Goal: Transaction & Acquisition: Complete application form

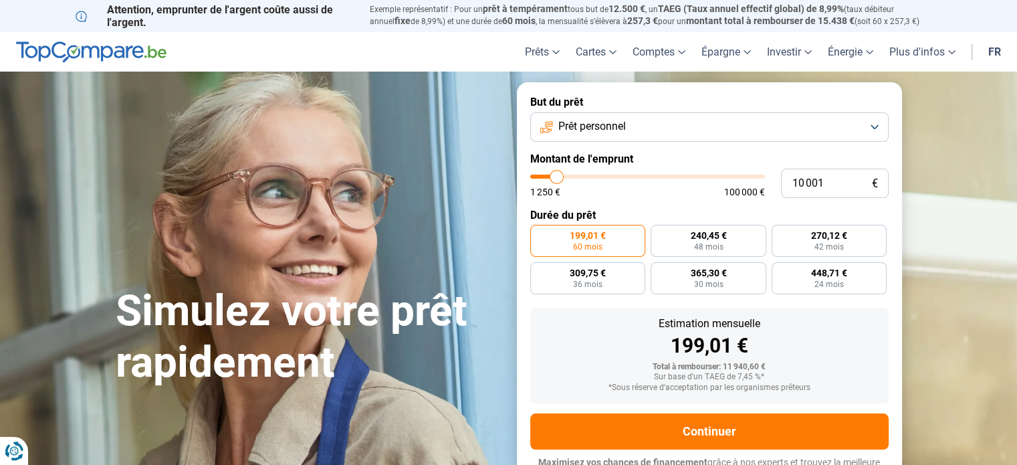
type input "36 750"
type input "36750"
type input "37 000"
type input "37000"
click at [616, 176] on input "range" at bounding box center [647, 176] width 235 height 4
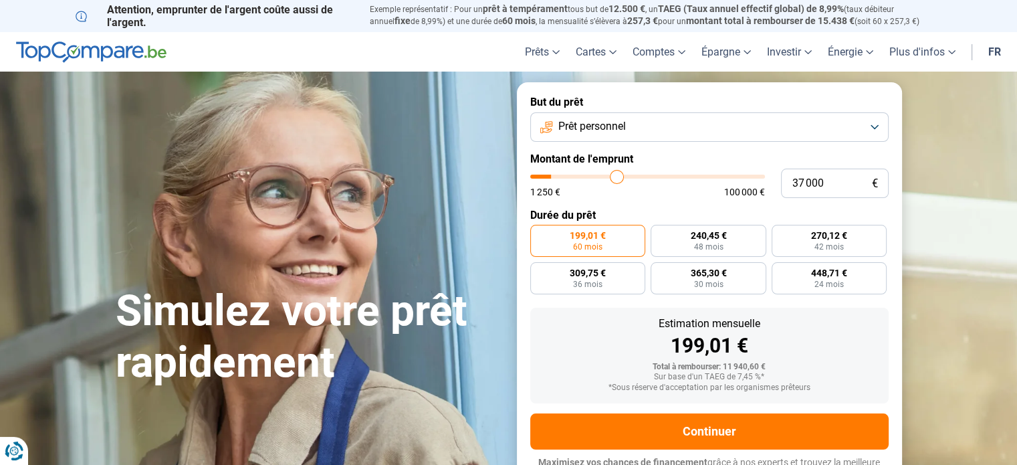
radio input "false"
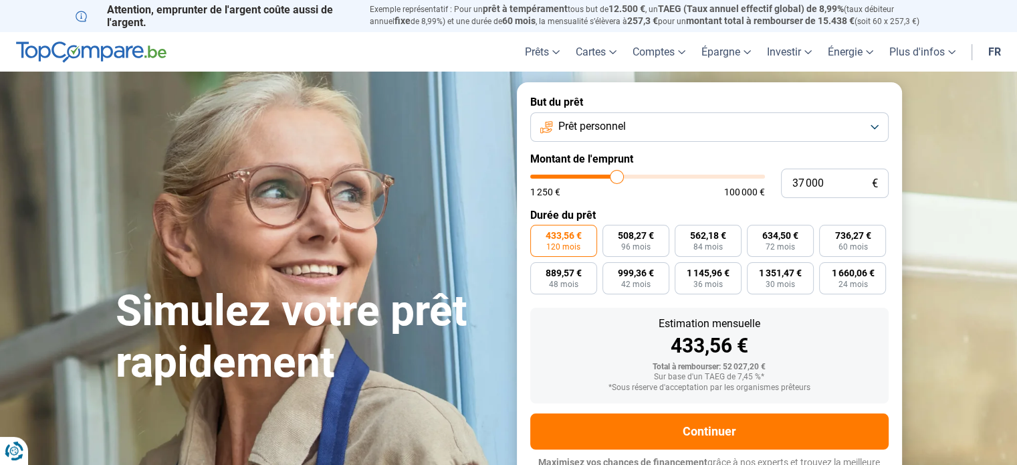
scroll to position [18, 0]
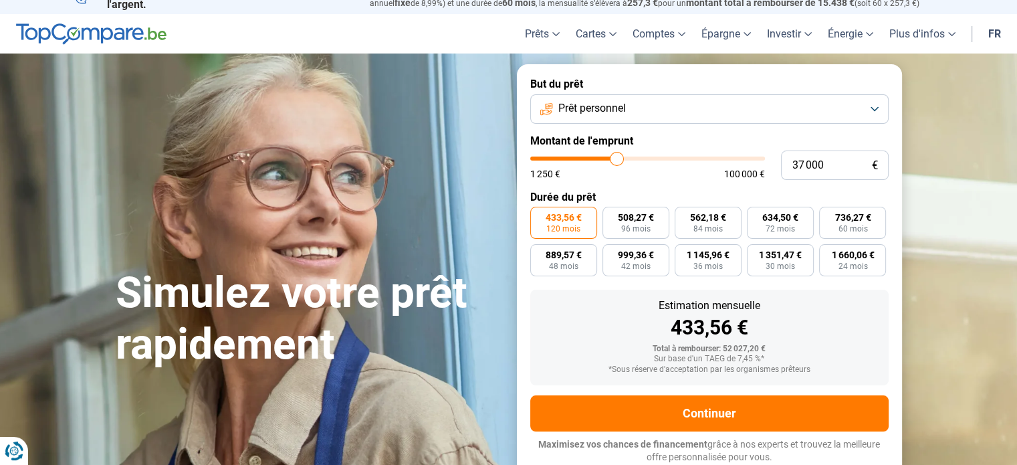
type input "20 250"
type input "20250"
click at [579, 157] on input "range" at bounding box center [647, 158] width 235 height 4
type input "13 500"
type input "13500"
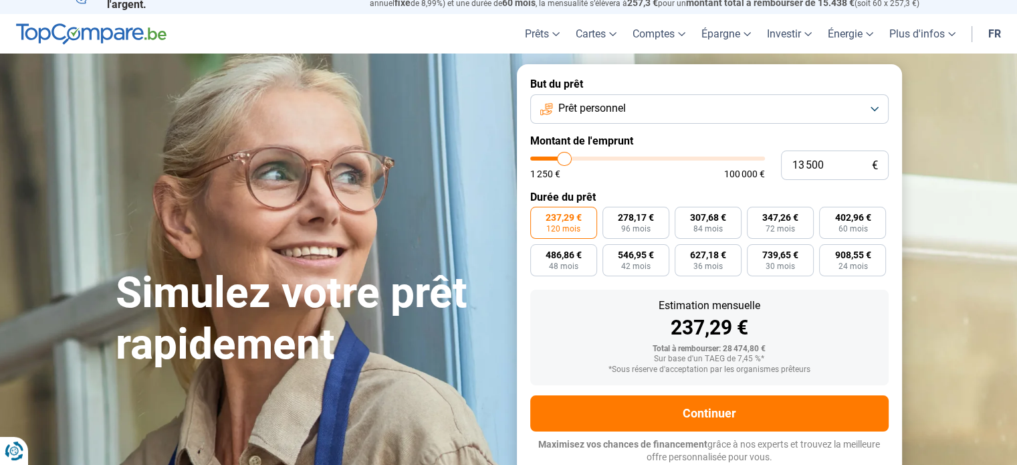
type input "13 250"
type input "13250"
click at [564, 156] on input "range" at bounding box center [647, 158] width 235 height 4
radio input "true"
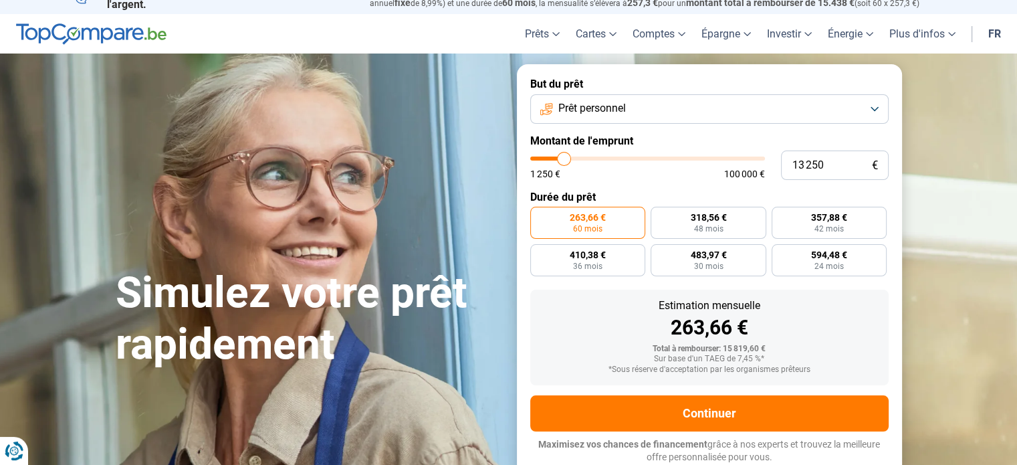
type input "17 750"
type input "17750"
click at [574, 158] on input "range" at bounding box center [647, 158] width 235 height 4
radio input "false"
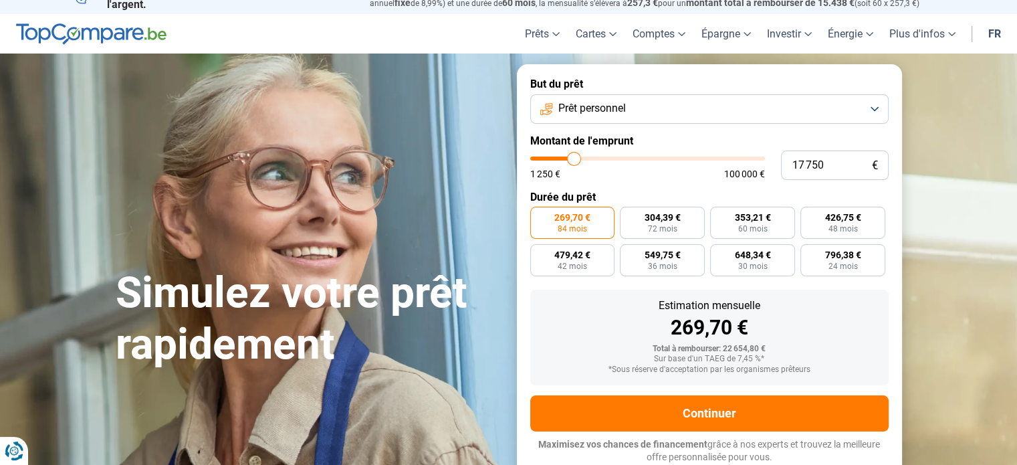
type input "13 750"
type input "13750"
click at [564, 158] on input "range" at bounding box center [647, 158] width 235 height 4
radio input "true"
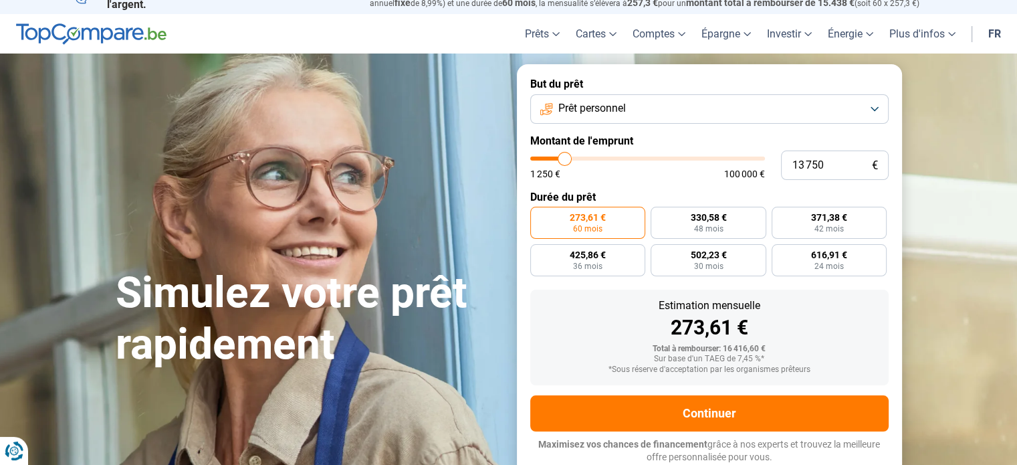
type input "18 250"
type input "18250"
click at [575, 158] on input "range" at bounding box center [647, 158] width 235 height 4
radio input "false"
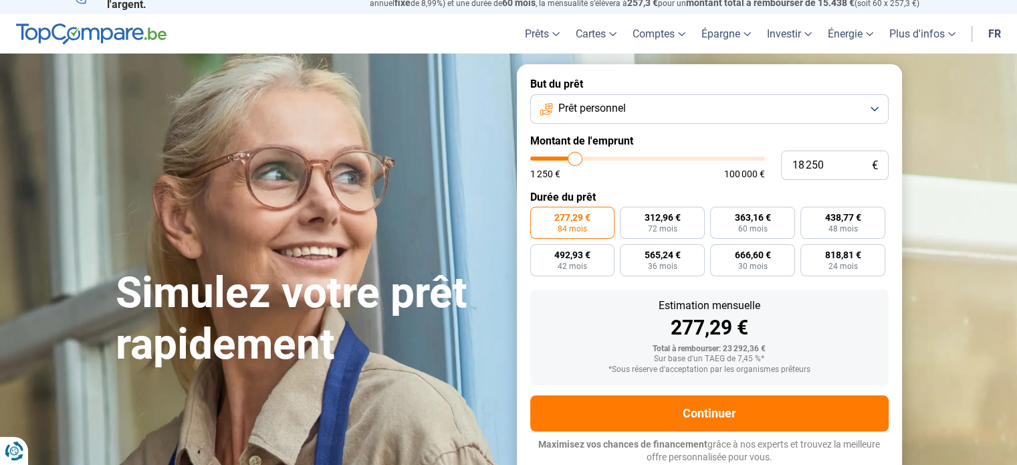
type input "25 000"
type input "25000"
click at [590, 160] on input "range" at bounding box center [647, 158] width 235 height 4
radio input "false"
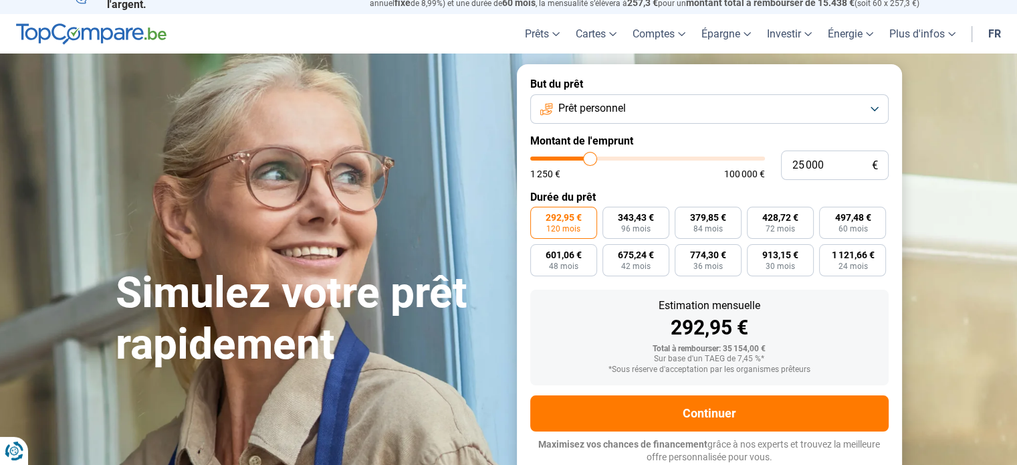
type input "33 750"
type input "33750"
click at [610, 158] on input "range" at bounding box center [647, 158] width 235 height 4
type input "45 000"
type input "45000"
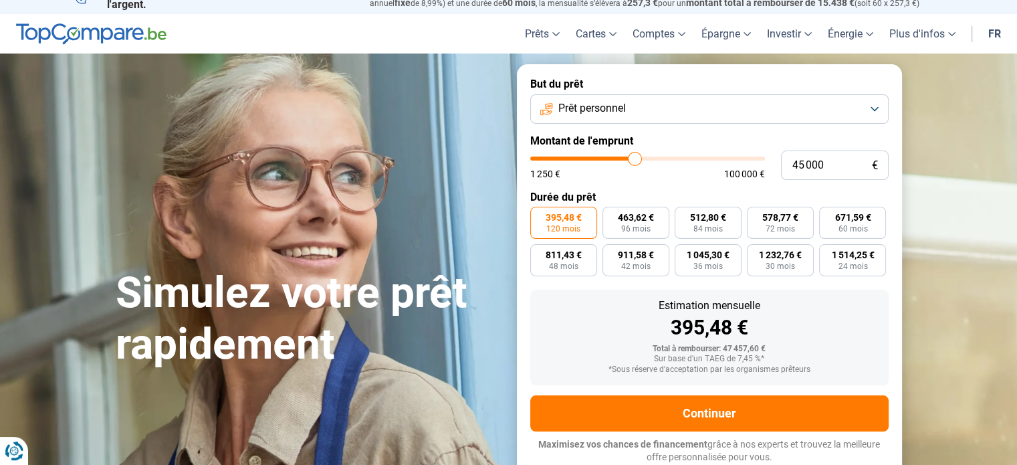
click at [634, 160] on input "range" at bounding box center [647, 158] width 235 height 4
type input "18 250"
type input "18250"
click at [575, 156] on input "range" at bounding box center [647, 158] width 235 height 4
radio input "true"
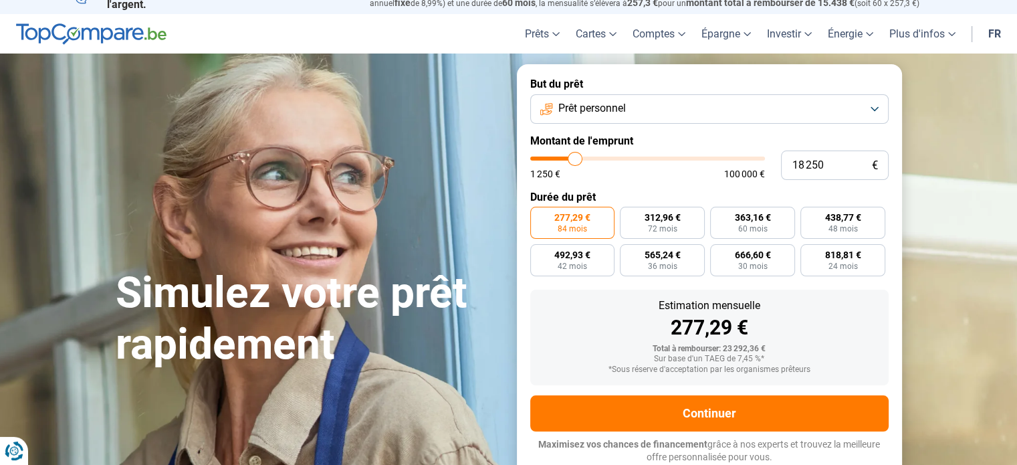
type input "12 750"
type input "12750"
click at [562, 157] on input "range" at bounding box center [647, 158] width 235 height 4
radio input "true"
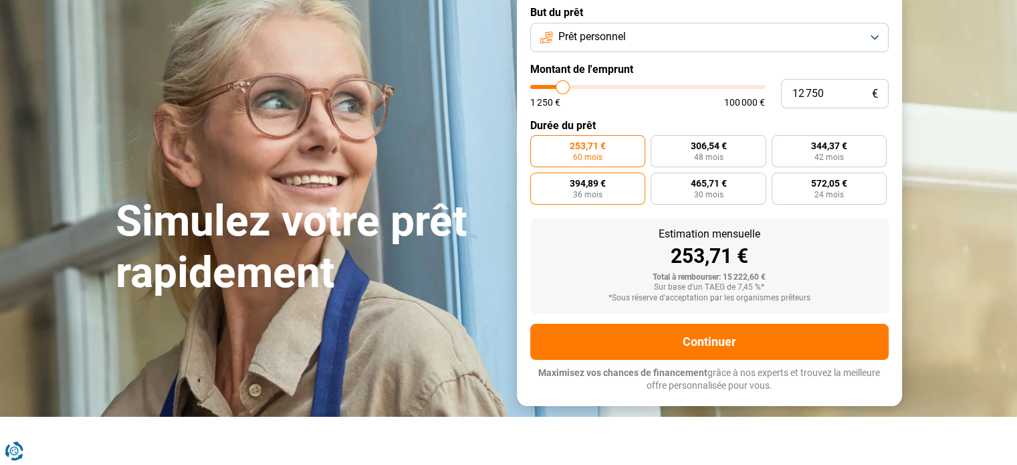
scroll to position [67, 0]
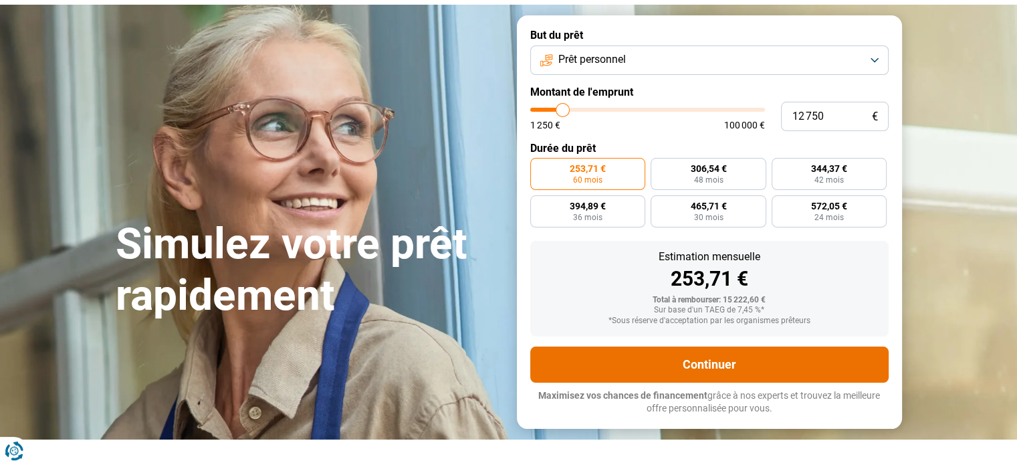
click at [721, 364] on button "Continuer" at bounding box center [709, 364] width 358 height 36
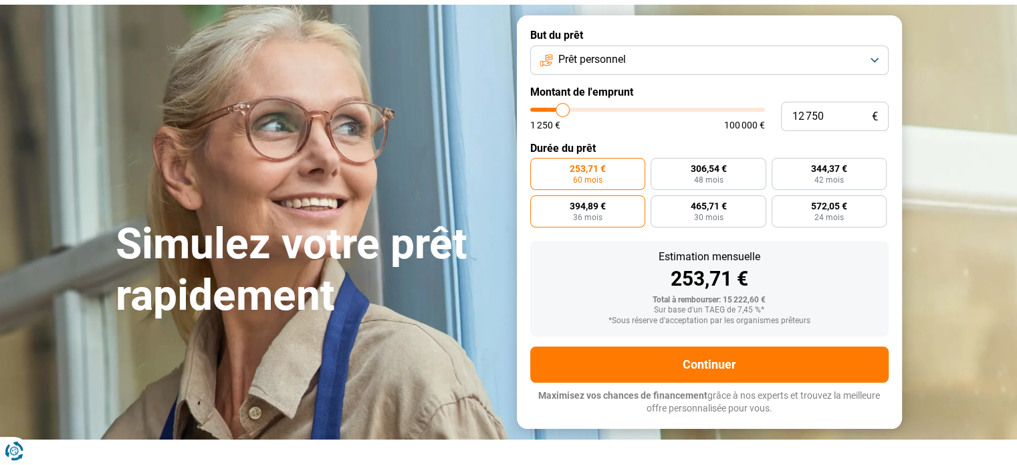
click at [582, 215] on span "36 mois" at bounding box center [587, 217] width 29 height 8
click at [539, 204] on input "394,89 € 36 mois" at bounding box center [534, 199] width 9 height 9
radio input "true"
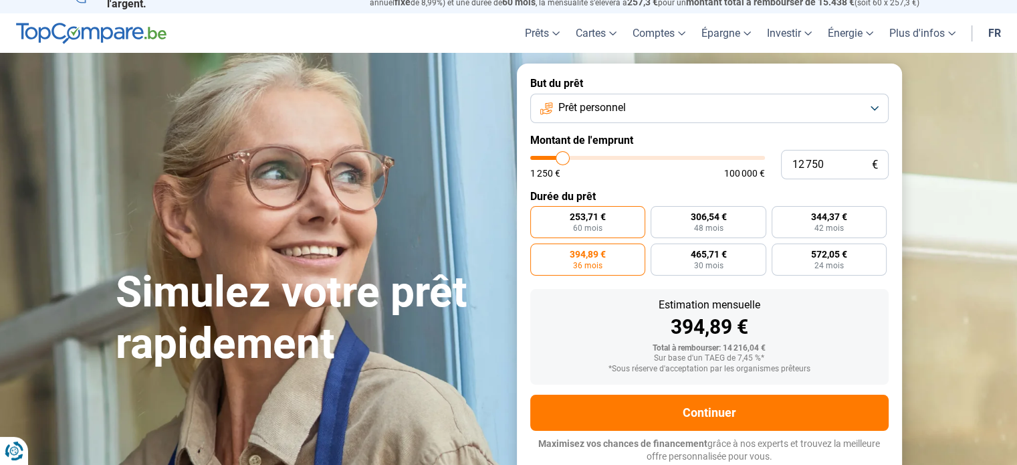
scroll to position [18, 0]
click at [578, 217] on span "253,71 €" at bounding box center [588, 217] width 36 height 9
click at [539, 215] on input "253,71 € 60 mois" at bounding box center [534, 211] width 9 height 9
radio input "true"
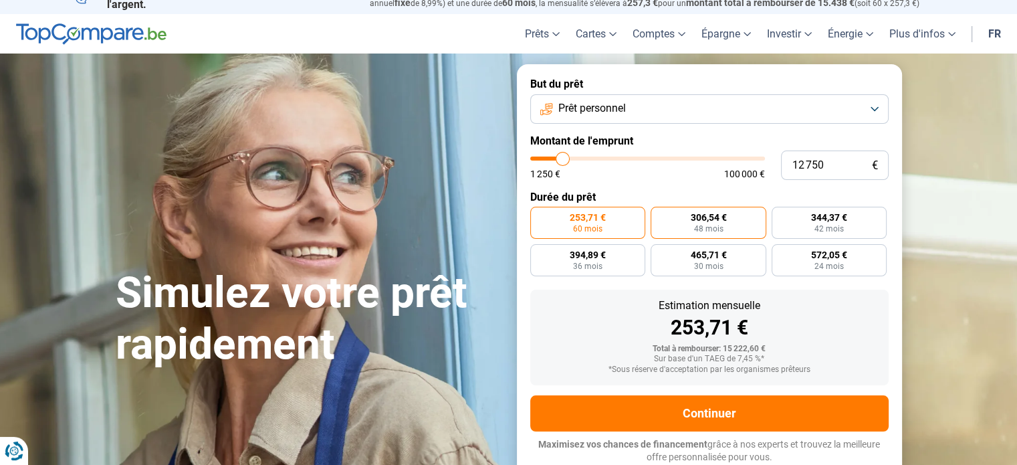
click at [697, 217] on span "306,54 €" at bounding box center [708, 217] width 36 height 9
click at [659, 215] on input "306,54 € 48 mois" at bounding box center [654, 211] width 9 height 9
radio input "true"
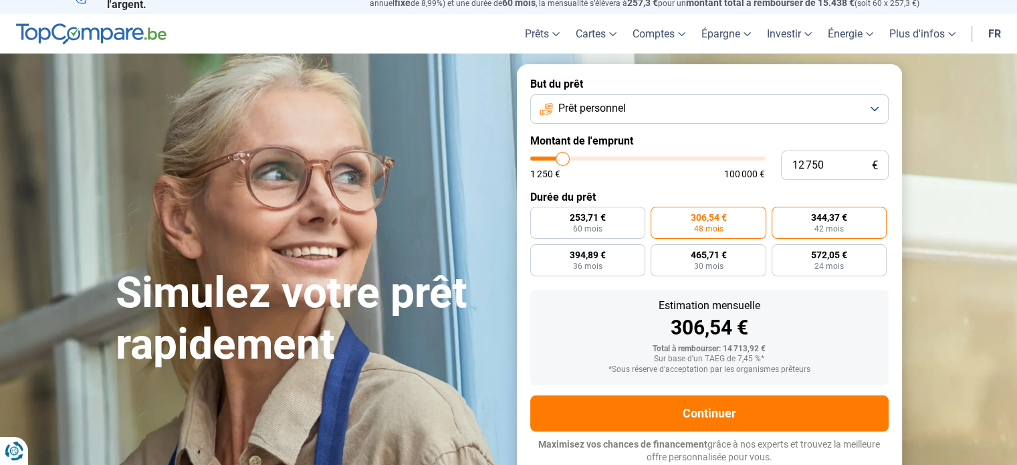
click at [830, 222] on span "344,37 €" at bounding box center [829, 217] width 36 height 9
click at [780, 215] on input "344,37 € 42 mois" at bounding box center [775, 211] width 9 height 9
radio input "true"
click at [576, 262] on span "36 mois" at bounding box center [587, 266] width 29 height 8
click at [539, 253] on input "394,89 € 36 mois" at bounding box center [534, 248] width 9 height 9
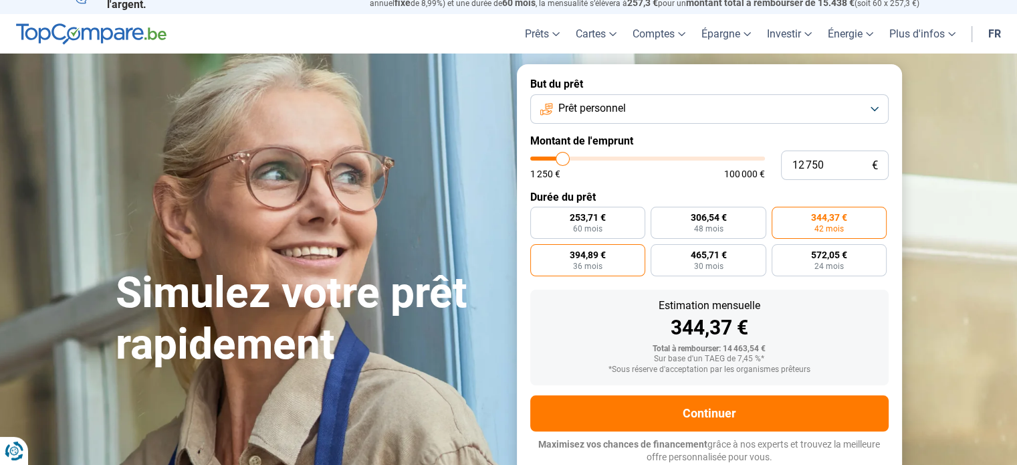
radio input "true"
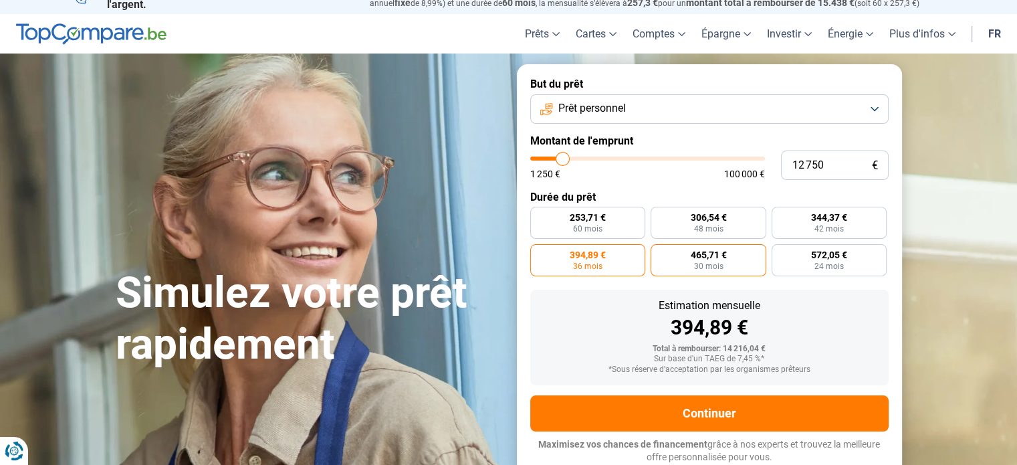
click at [707, 259] on span "465,71 €" at bounding box center [708, 254] width 36 height 9
click at [659, 253] on input "465,71 € 30 mois" at bounding box center [654, 248] width 9 height 9
radio input "true"
click at [604, 251] on span "394,89 €" at bounding box center [588, 254] width 36 height 9
click at [539, 251] on input "394,89 € 36 mois" at bounding box center [534, 248] width 9 height 9
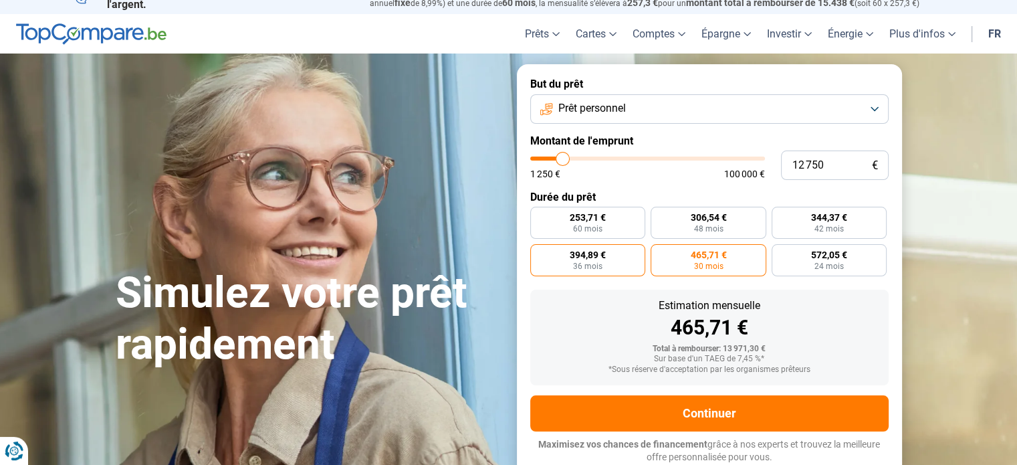
radio input "true"
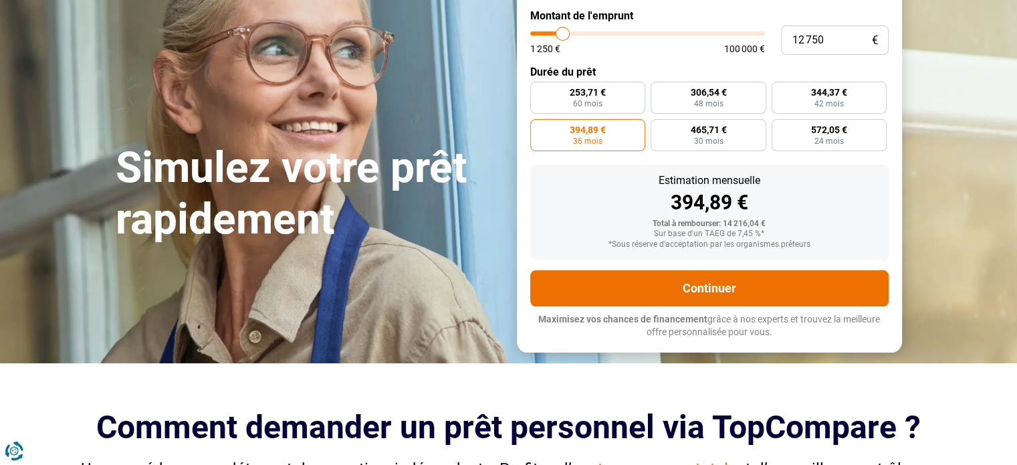
scroll to position [152, 0]
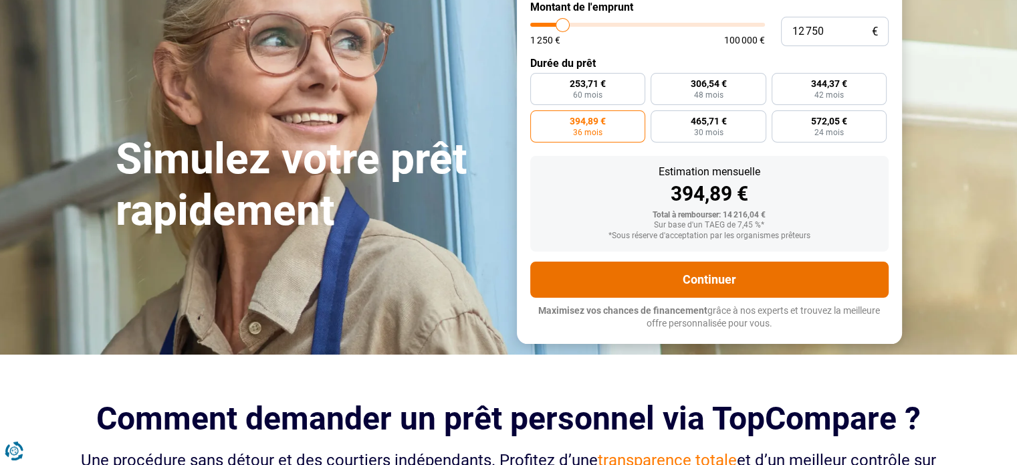
drag, startPoint x: 701, startPoint y: 281, endPoint x: 706, endPoint y: 276, distance: 7.1
click at [699, 280] on button "Continuer" at bounding box center [709, 279] width 358 height 36
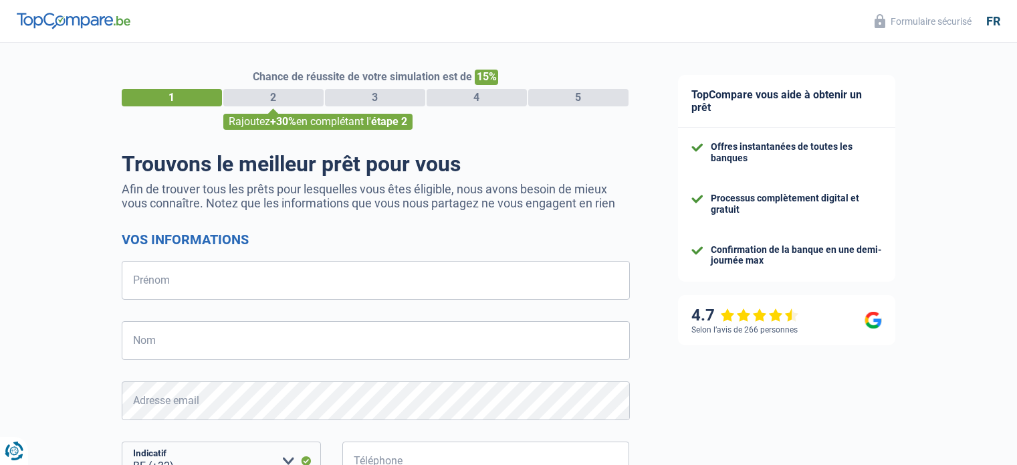
select select "32"
drag, startPoint x: 171, startPoint y: 280, endPoint x: 191, endPoint y: 273, distance: 20.7
click at [171, 280] on input "Prénom" at bounding box center [376, 280] width 508 height 39
select select "32"
